Goal: Communication & Community: Participate in discussion

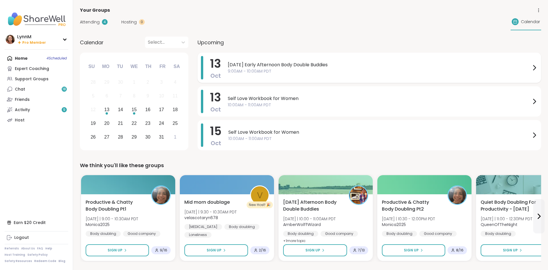
click at [534, 68] on icon at bounding box center [534, 67] width 7 height 7
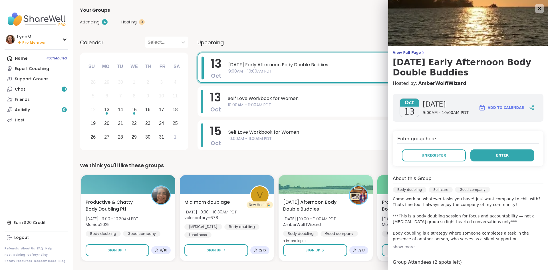
click at [497, 156] on button "Enter" at bounding box center [503, 155] width 64 height 12
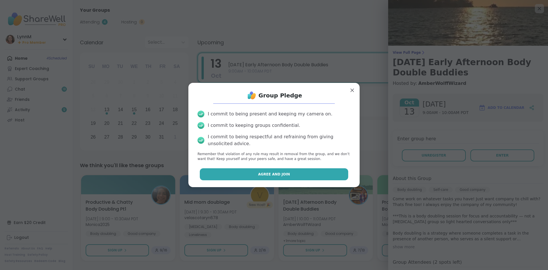
click at [285, 174] on span "Agree and Join" at bounding box center [274, 174] width 32 height 5
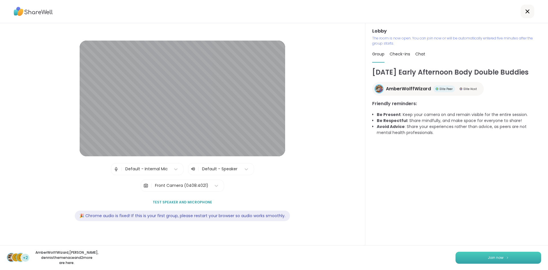
click at [480, 257] on button "Join now" at bounding box center [499, 258] width 86 height 12
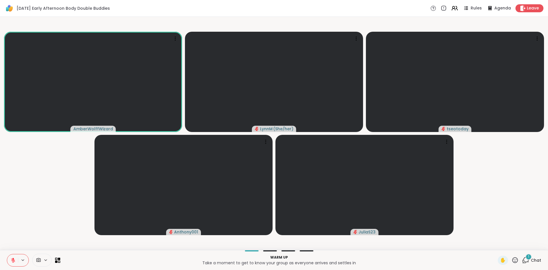
click at [537, 259] on span "Chat" at bounding box center [536, 260] width 10 height 6
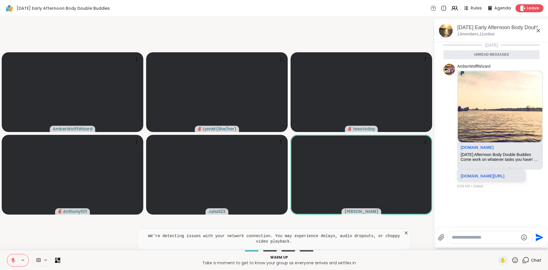
click at [539, 32] on icon at bounding box center [538, 30] width 7 height 7
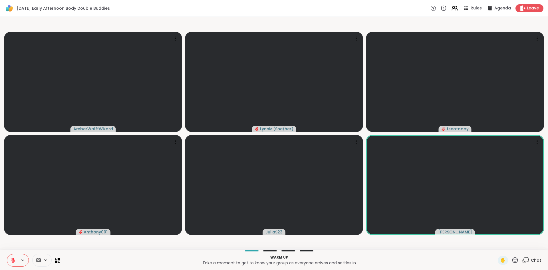
click at [532, 259] on span "Chat" at bounding box center [536, 260] width 10 height 6
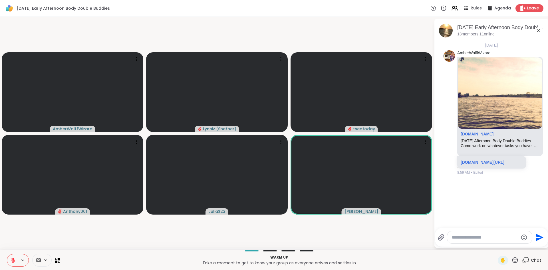
click at [462, 237] on textarea "Type your message" at bounding box center [485, 237] width 67 height 6
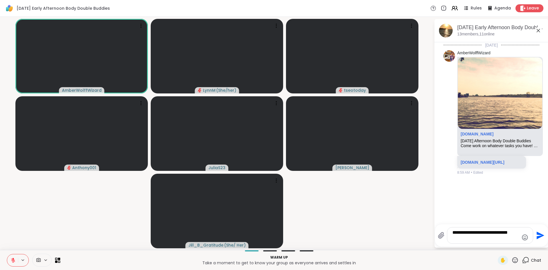
type textarea "**********"
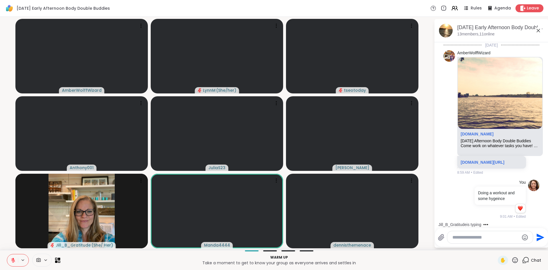
scroll to position [45, 0]
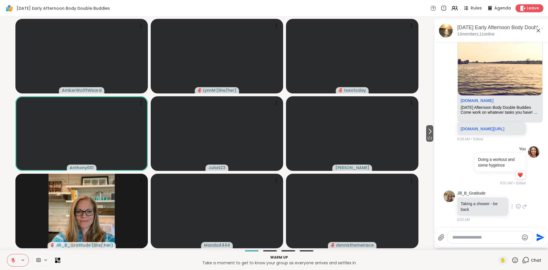
click at [517, 208] on icon at bounding box center [518, 206] width 5 height 6
click at [472, 197] on div "Select Reaction: Heart" at bounding box center [473, 196] width 5 height 5
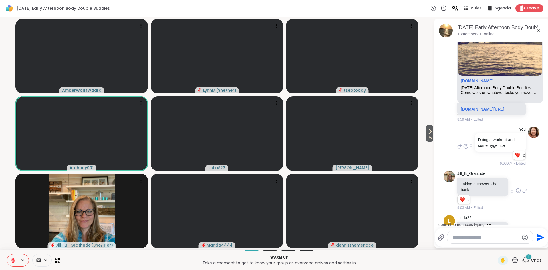
scroll to position [89, 0]
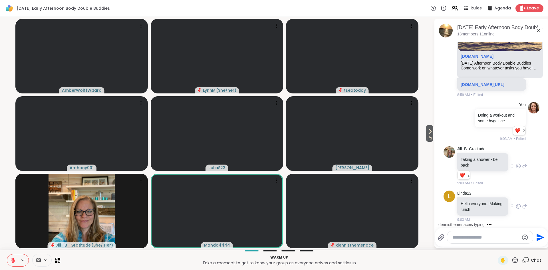
click at [519, 207] on icon at bounding box center [519, 206] width 2 height 1
click at [472, 198] on div "Select Reaction: Heart" at bounding box center [473, 196] width 5 height 5
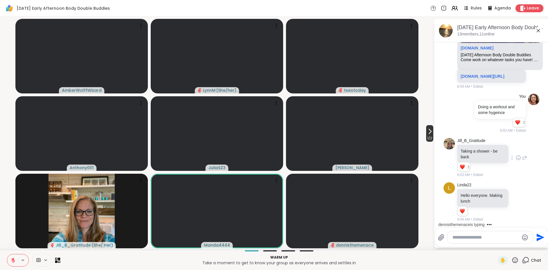
click at [428, 136] on span "1 / 2" at bounding box center [429, 138] width 7 height 7
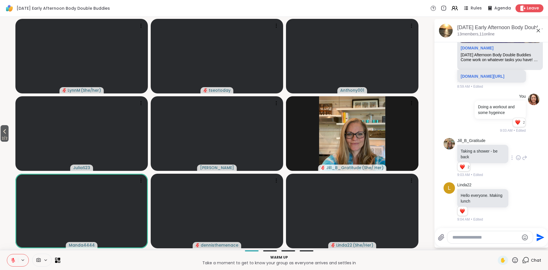
click at [5, 137] on span "2 / 2" at bounding box center [5, 138] width 8 height 7
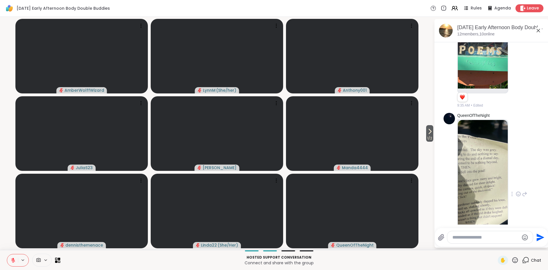
scroll to position [747, 0]
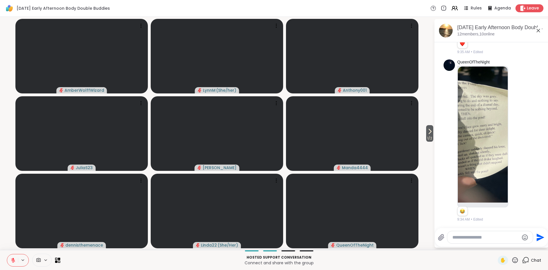
click at [474, 234] on div at bounding box center [490, 237] width 86 height 12
type textarea "**********"
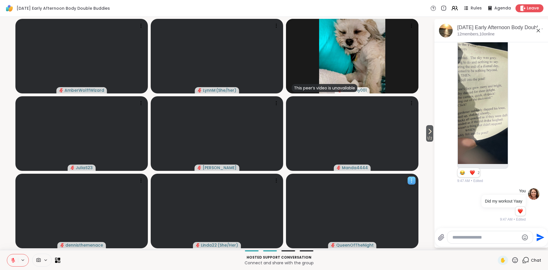
scroll to position [785, 0]
click at [478, 237] on textarea "Type your message" at bounding box center [486, 237] width 67 height 6
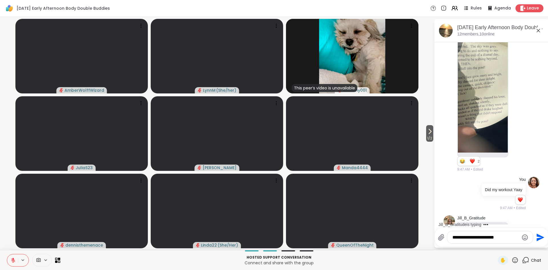
scroll to position [833, 0]
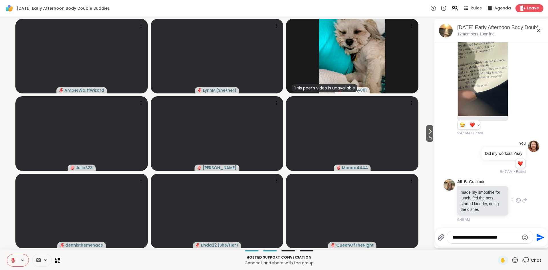
click at [518, 201] on icon at bounding box center [518, 200] width 5 height 6
click at [473, 192] on div "Select Reaction: Heart" at bounding box center [473, 190] width 5 height 5
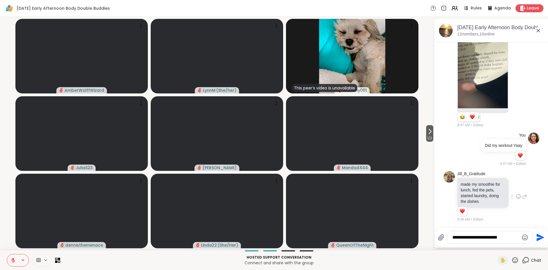
scroll to position [841, 0]
click at [512, 236] on textarea "**********" at bounding box center [486, 237] width 67 height 6
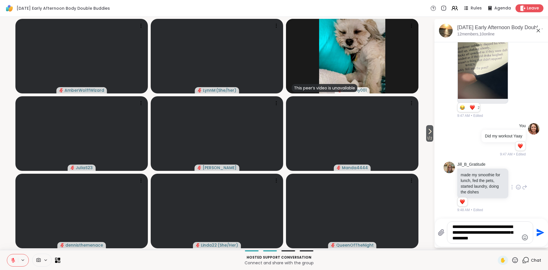
type textarea "**********"
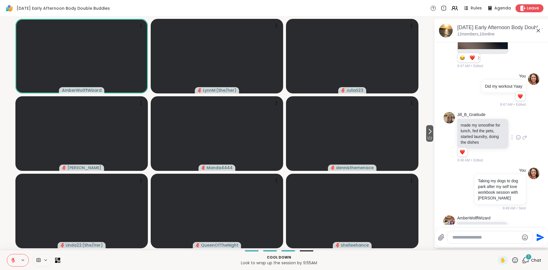
scroll to position [936, 0]
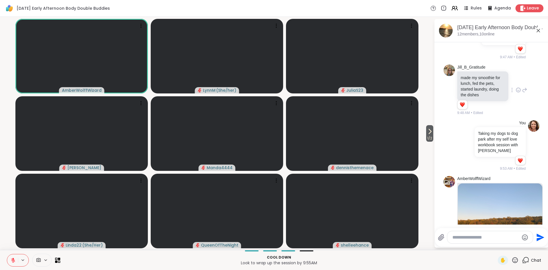
click at [13, 262] on icon at bounding box center [13, 260] width 4 height 4
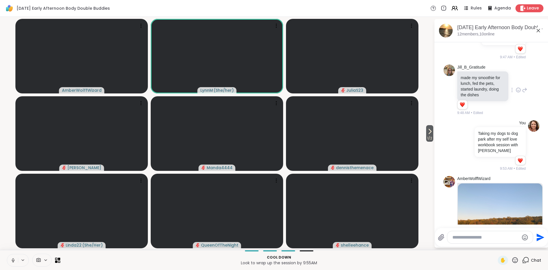
click at [13, 261] on icon at bounding box center [13, 260] width 5 height 5
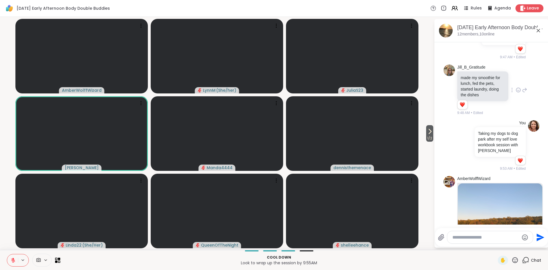
click at [539, 32] on icon at bounding box center [538, 30] width 7 height 7
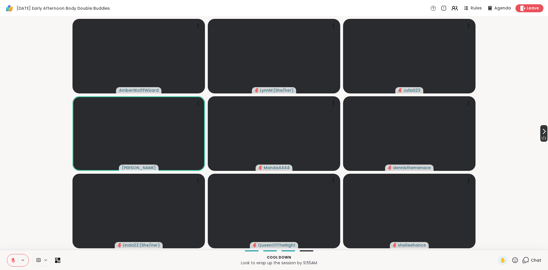
click at [544, 134] on icon at bounding box center [544, 131] width 7 height 7
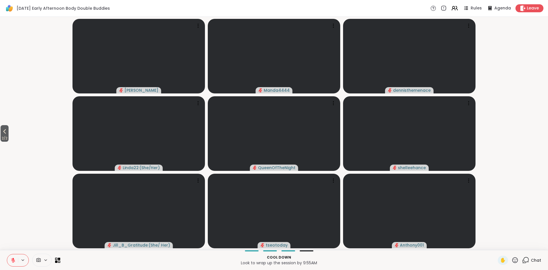
click at [12, 262] on icon at bounding box center [13, 260] width 5 height 5
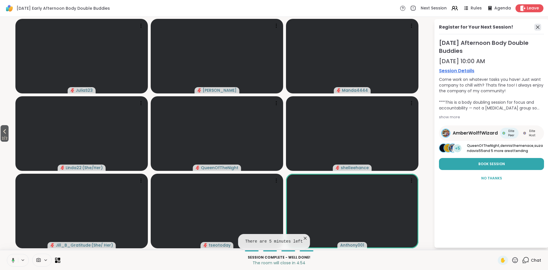
click at [538, 29] on icon at bounding box center [537, 27] width 7 height 7
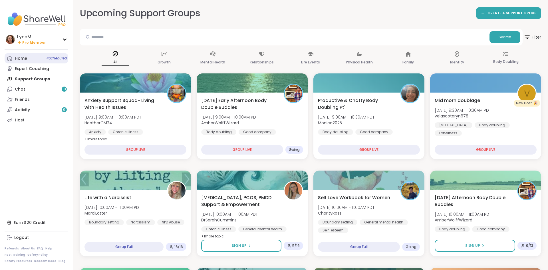
click at [55, 59] on span "4 Scheduled" at bounding box center [57, 58] width 20 height 5
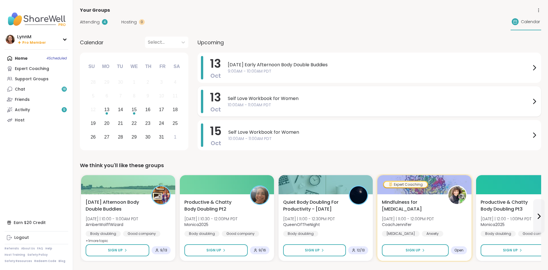
click at [534, 103] on icon at bounding box center [534, 101] width 7 height 7
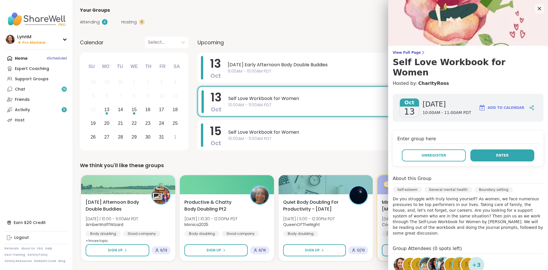
click at [507, 153] on span "Enter" at bounding box center [502, 155] width 13 height 5
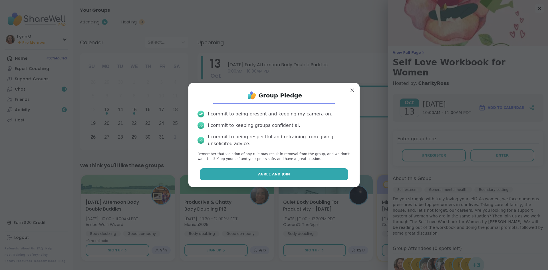
click at [272, 176] on span "Agree and Join" at bounding box center [274, 174] width 32 height 5
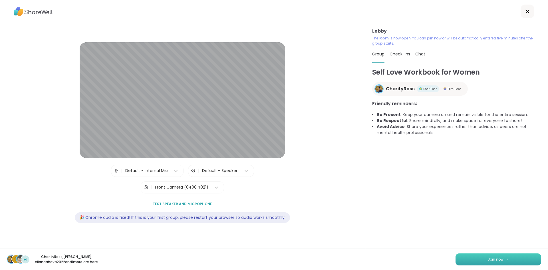
click at [499, 258] on span "Join now" at bounding box center [496, 259] width 16 height 5
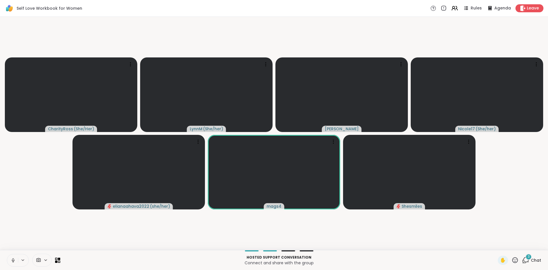
click at [526, 261] on icon at bounding box center [525, 259] width 7 height 7
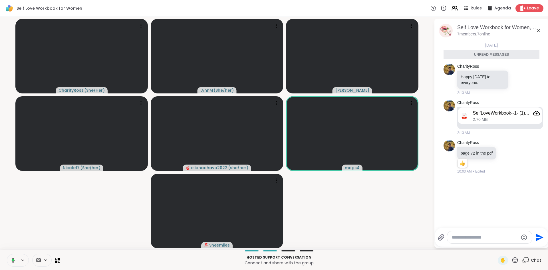
click at [537, 33] on icon at bounding box center [538, 30] width 7 height 7
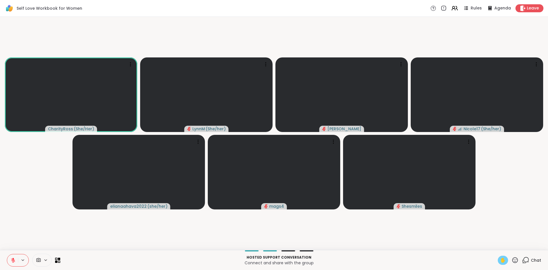
click at [504, 260] on span "✋" at bounding box center [503, 260] width 6 height 7
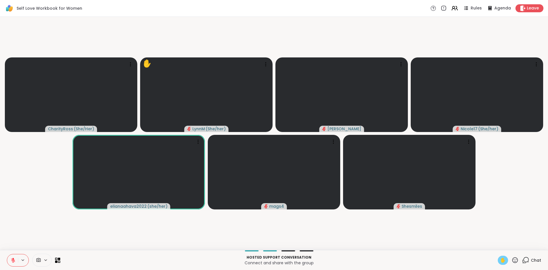
click at [12, 264] on button at bounding box center [12, 260] width 11 height 12
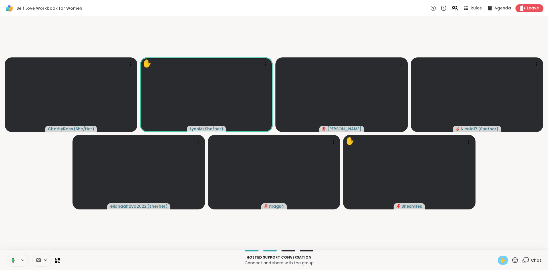
click at [13, 262] on icon at bounding box center [13, 260] width 3 height 5
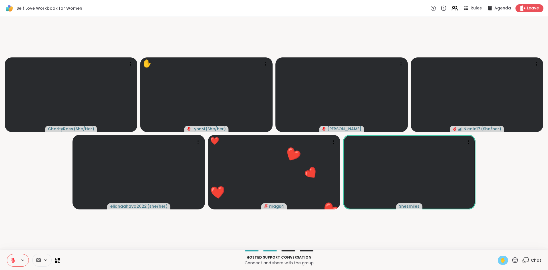
click at [504, 262] on span "✋" at bounding box center [503, 260] width 6 height 7
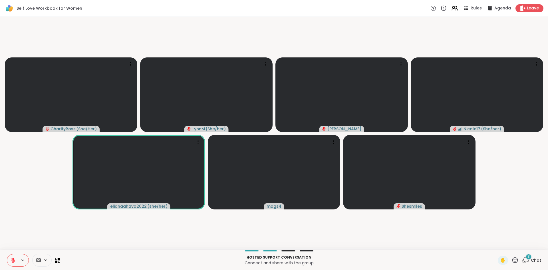
click at [13, 262] on icon at bounding box center [13, 260] width 5 height 5
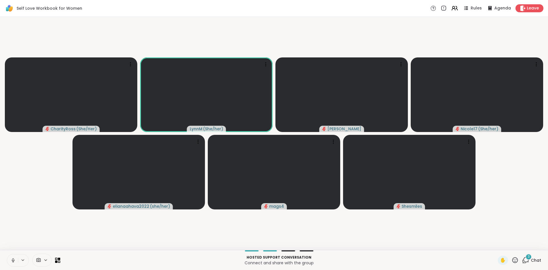
click at [13, 262] on icon at bounding box center [12, 262] width 1 height 0
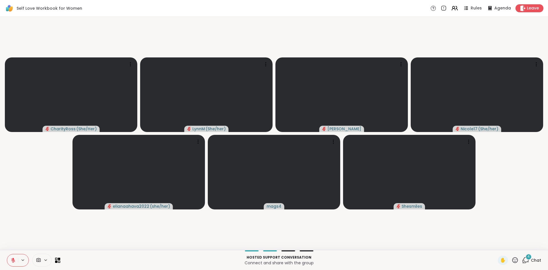
click at [13, 263] on button at bounding box center [12, 260] width 11 height 12
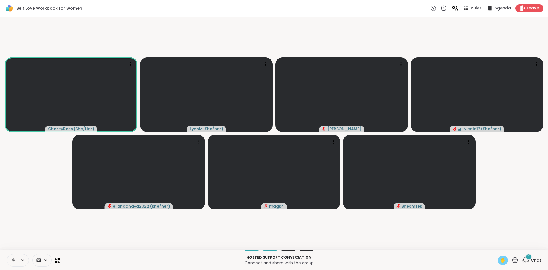
click at [503, 262] on span "✋" at bounding box center [503, 260] width 6 height 7
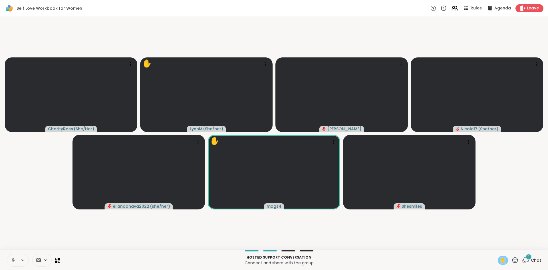
click at [503, 262] on span "✋" at bounding box center [503, 260] width 6 height 7
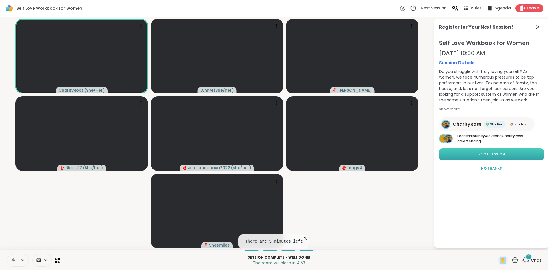
click at [495, 154] on span "Book Session" at bounding box center [492, 154] width 27 height 5
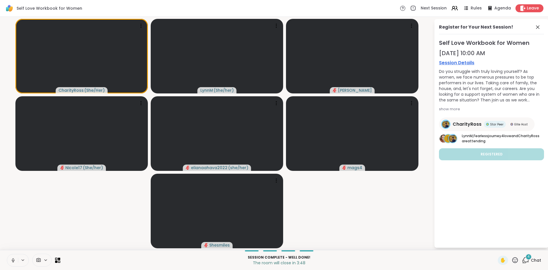
click at [539, 28] on icon at bounding box center [537, 27] width 7 height 7
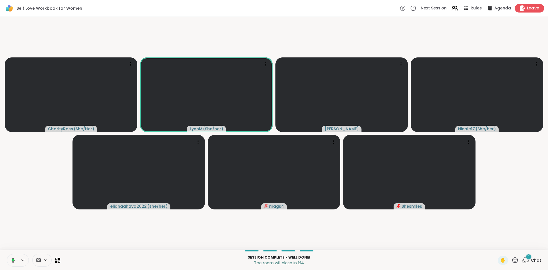
click at [525, 11] on icon at bounding box center [523, 8] width 6 height 6
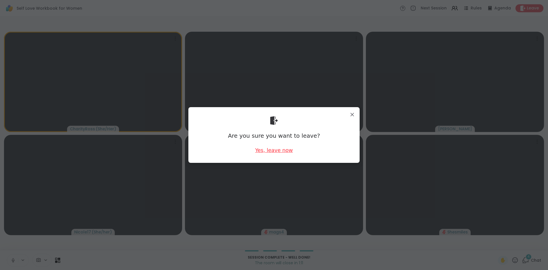
click at [286, 149] on div "Yes, leave now" at bounding box center [274, 149] width 38 height 7
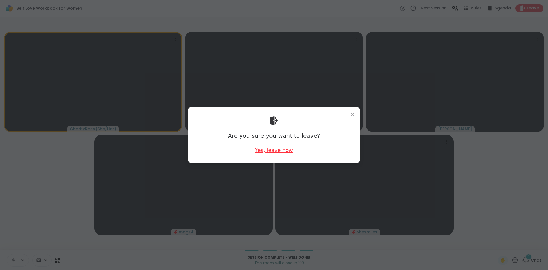
click at [289, 153] on div "Yes, leave now" at bounding box center [274, 149] width 38 height 7
